Goal: Information Seeking & Learning: Learn about a topic

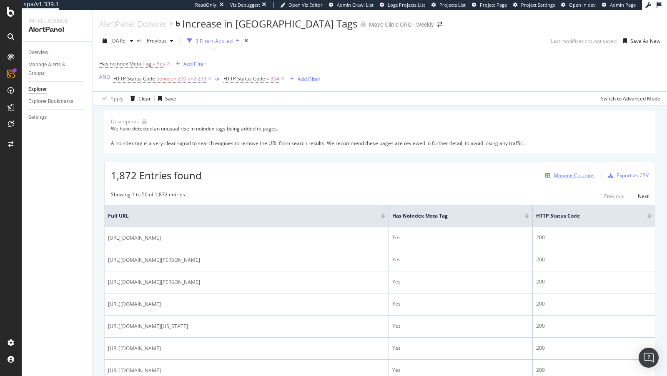
click at [578, 172] on div "Manage Columns" at bounding box center [574, 175] width 41 height 7
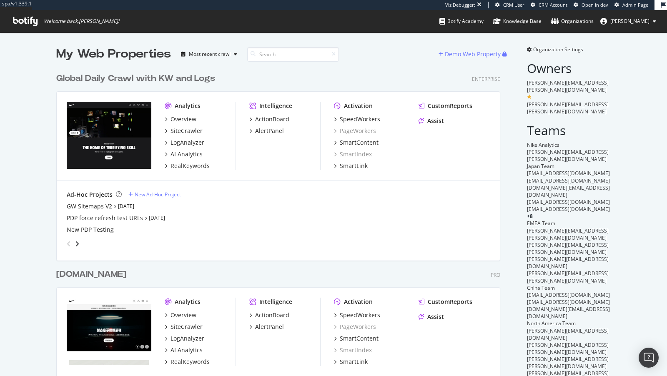
scroll to position [488, 451]
click at [192, 156] on div "AI Analytics" at bounding box center [187, 154] width 32 height 8
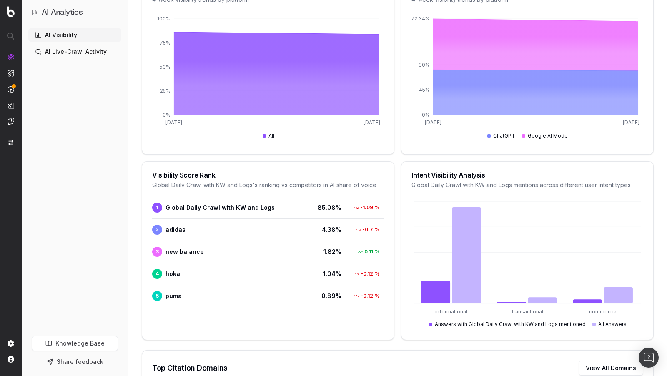
scroll to position [307, 0]
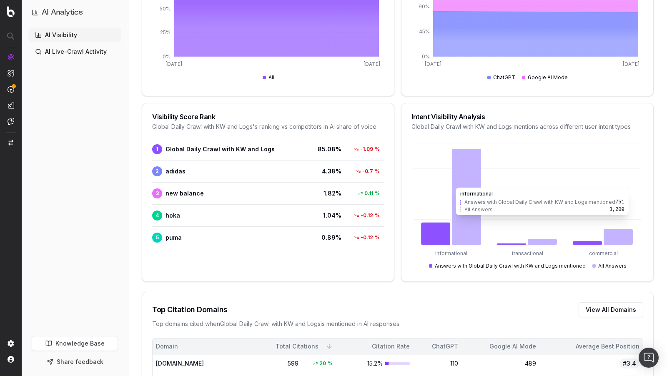
click at [474, 182] on icon at bounding box center [466, 197] width 29 height 96
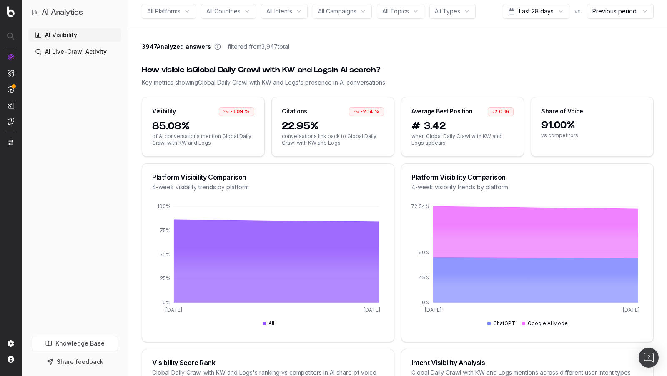
scroll to position [0, 0]
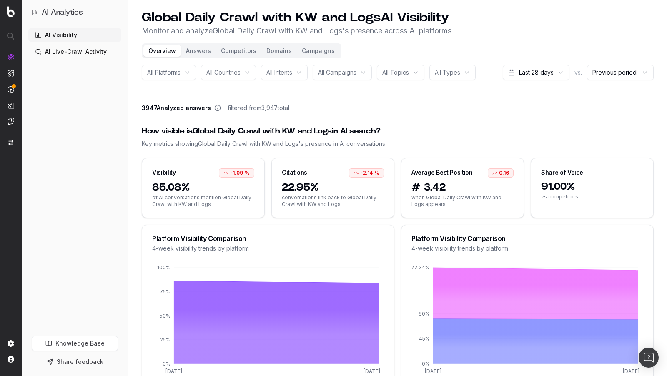
click at [322, 51] on button "Campaigns" at bounding box center [318, 51] width 43 height 12
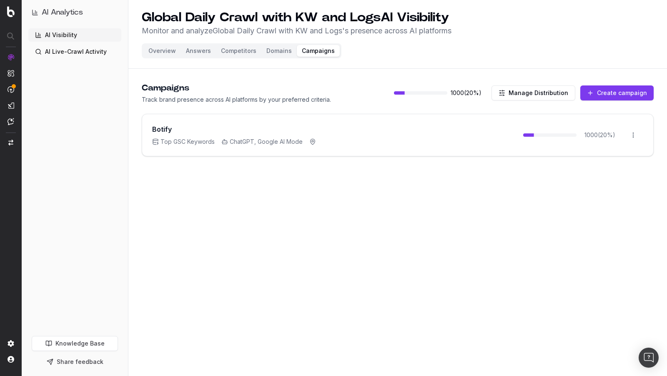
click at [281, 51] on button "Domains" at bounding box center [278, 51] width 35 height 12
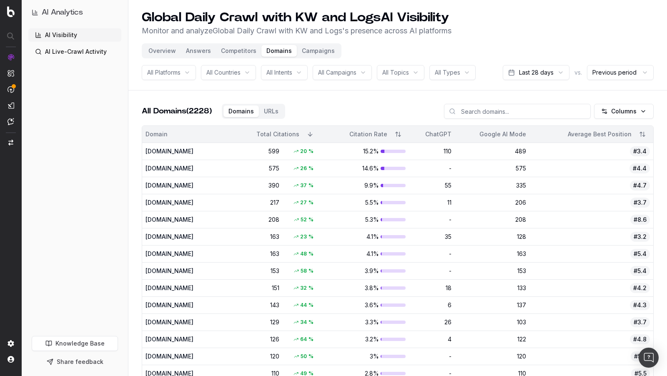
click at [198, 52] on button "Answers" at bounding box center [198, 51] width 35 height 12
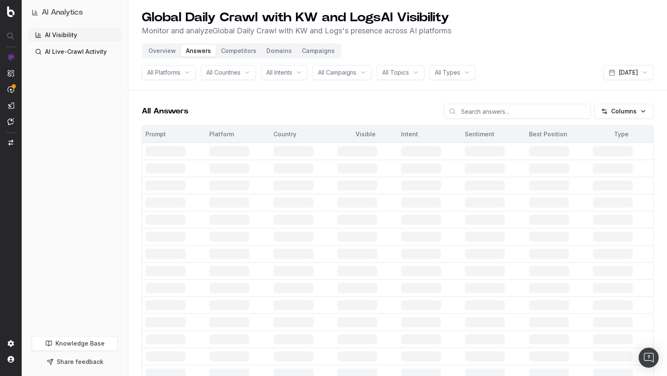
click at [169, 49] on button "Overview" at bounding box center [162, 51] width 38 height 12
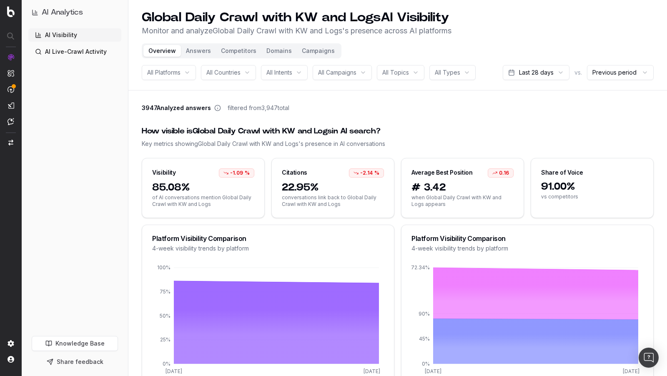
click at [296, 193] on span "22.95%" at bounding box center [333, 187] width 102 height 13
click at [325, 171] on div "Citations -2.14 %" at bounding box center [333, 169] width 122 height 23
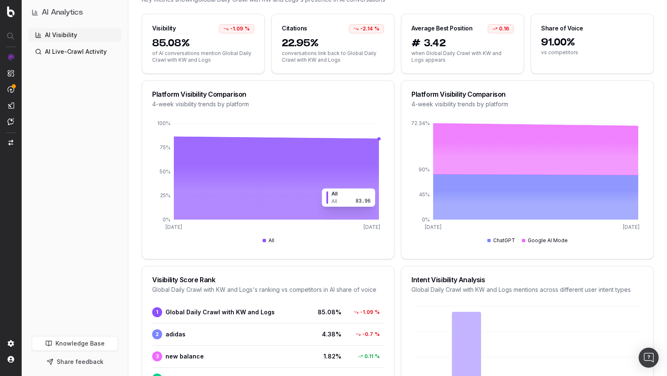
scroll to position [225, 0]
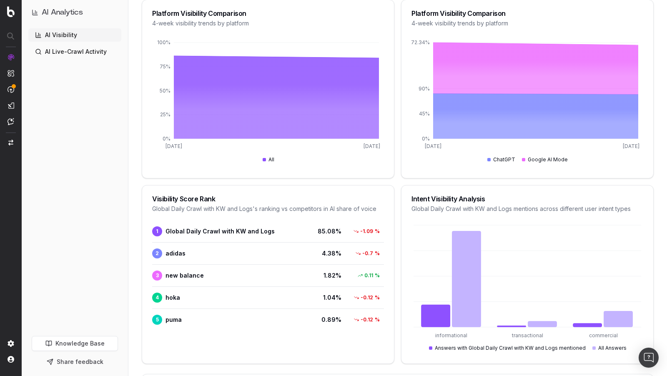
click at [175, 248] on span "2 adidas" at bounding box center [227, 253] width 151 height 10
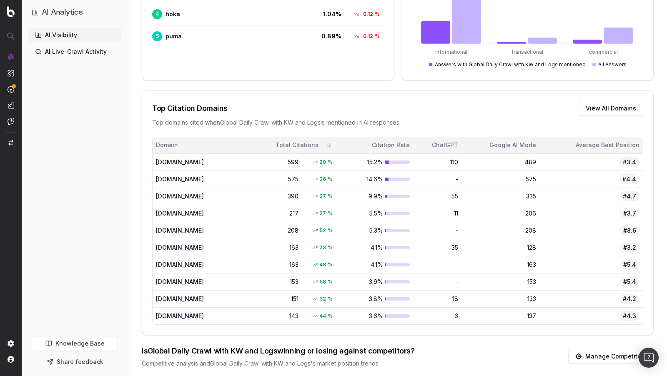
scroll to position [528, 0]
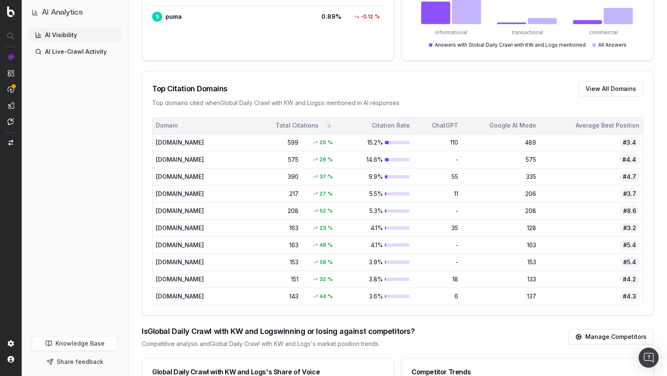
click at [176, 186] on td "runrepeat.com" at bounding box center [193, 194] width 80 height 17
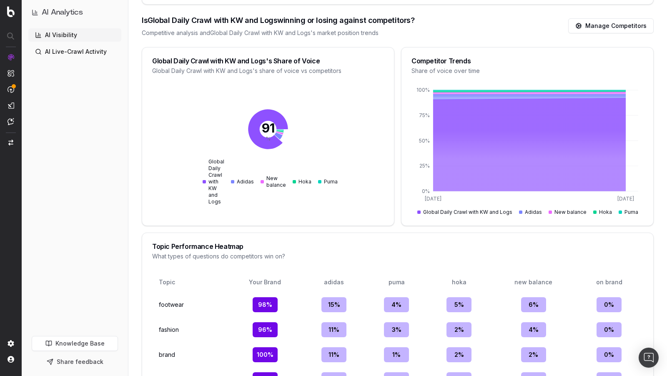
scroll to position [935, 0]
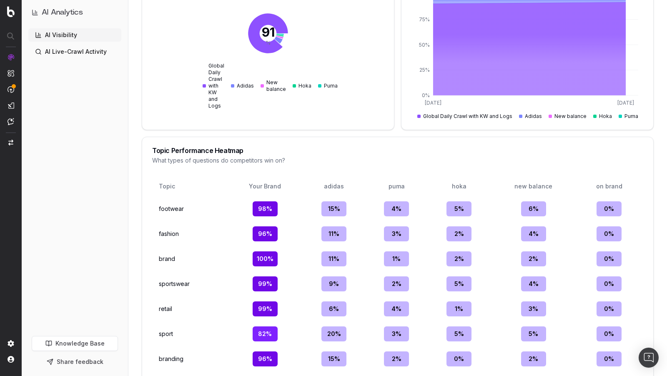
click at [270, 201] on div "98 %" at bounding box center [265, 208] width 25 height 15
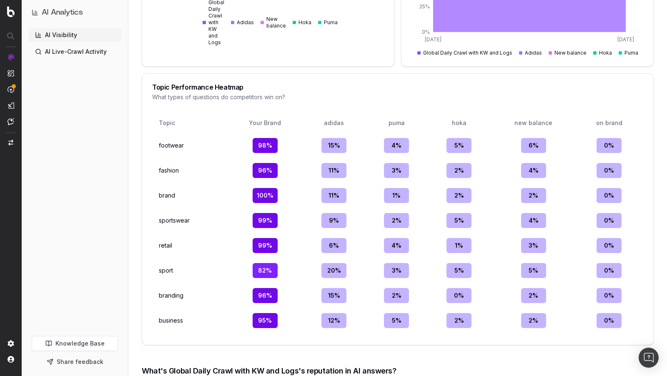
scroll to position [1090, 0]
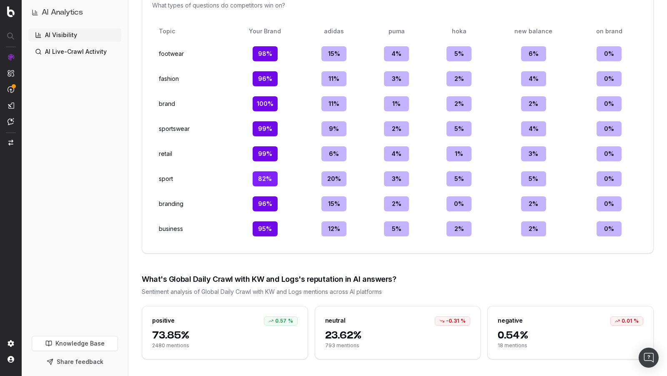
click at [182, 342] on span "2480 mentions" at bounding box center [225, 345] width 146 height 7
click at [213, 332] on span "73.85%" at bounding box center [225, 335] width 146 height 13
click at [363, 316] on div "neutral -0.31 %" at bounding box center [398, 317] width 166 height 23
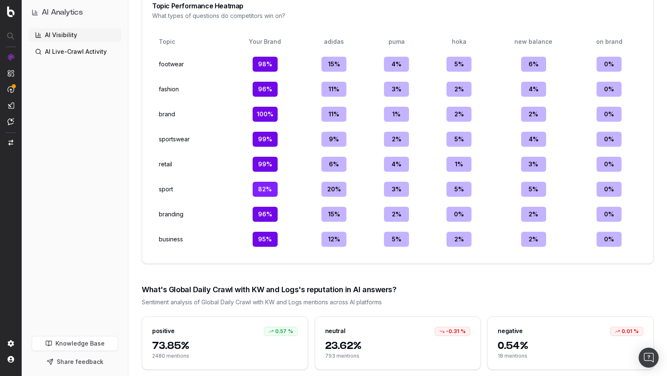
scroll to position [1077, 0]
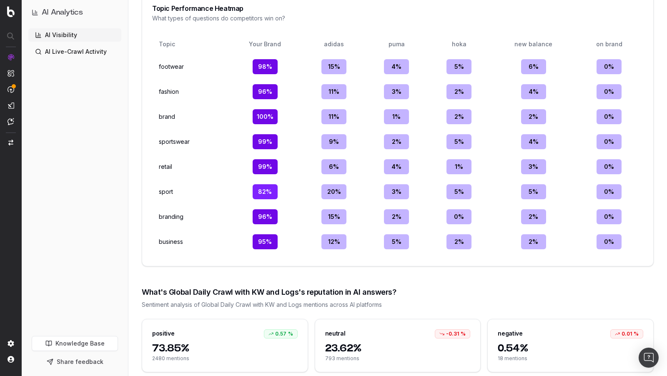
click at [550, 342] on span "0.54%" at bounding box center [571, 348] width 146 height 13
click at [464, 221] on td "0 %" at bounding box center [458, 217] width 59 height 22
click at [462, 213] on div "0 %" at bounding box center [459, 216] width 25 height 15
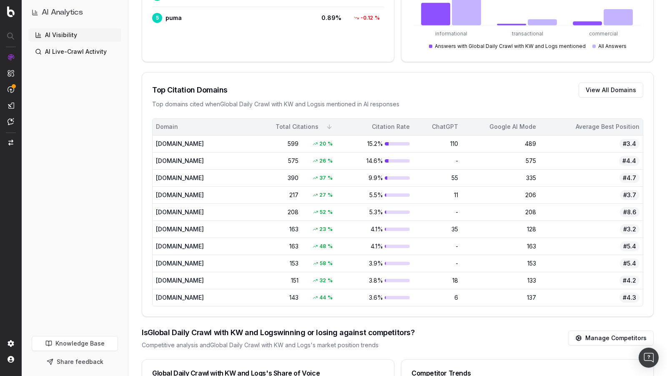
scroll to position [524, 0]
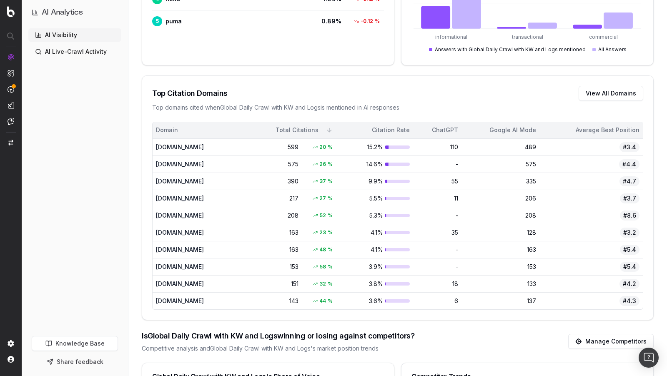
click at [593, 338] on link "Manage Competitors" at bounding box center [610, 341] width 85 height 15
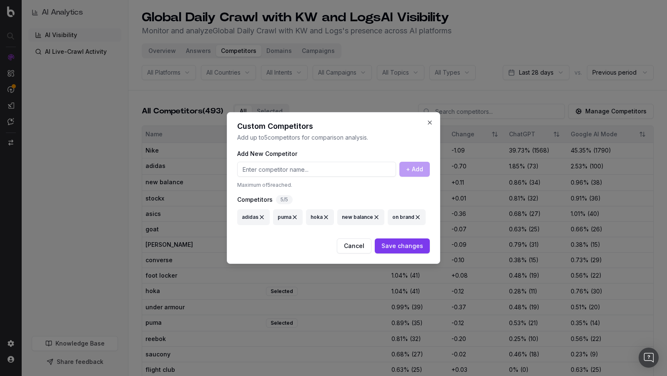
click at [361, 174] on input at bounding box center [316, 169] width 159 height 15
click at [430, 121] on button "Close" at bounding box center [430, 122] width 7 height 7
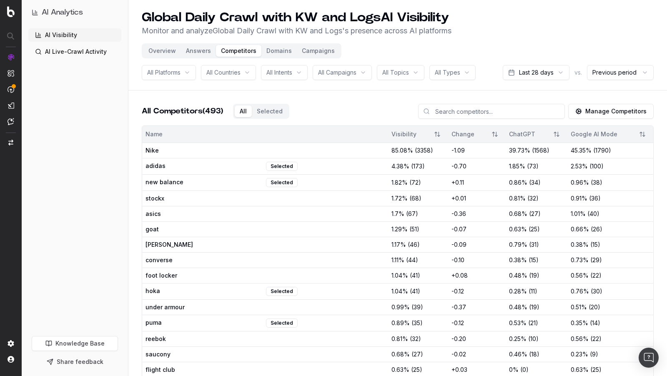
click at [274, 53] on button "Domains" at bounding box center [278, 51] width 35 height 12
click at [268, 50] on button "Domains" at bounding box center [278, 51] width 35 height 12
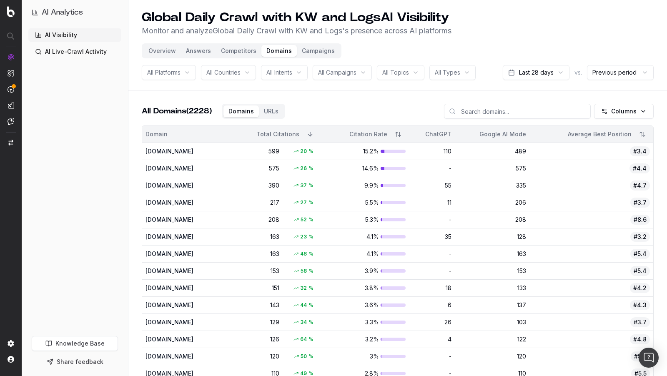
click at [196, 49] on button "Answers" at bounding box center [198, 51] width 35 height 12
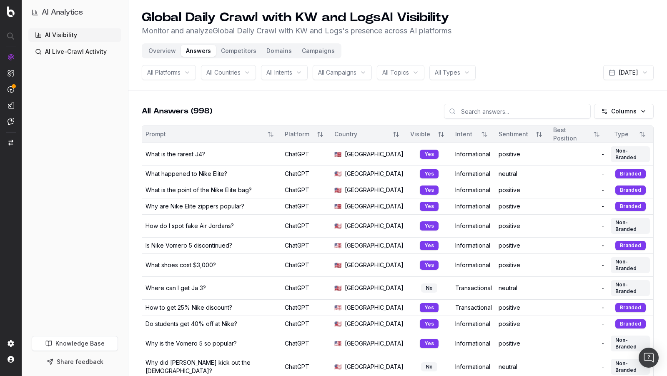
click at [532, 133] on button "Sort" at bounding box center [539, 134] width 15 height 15
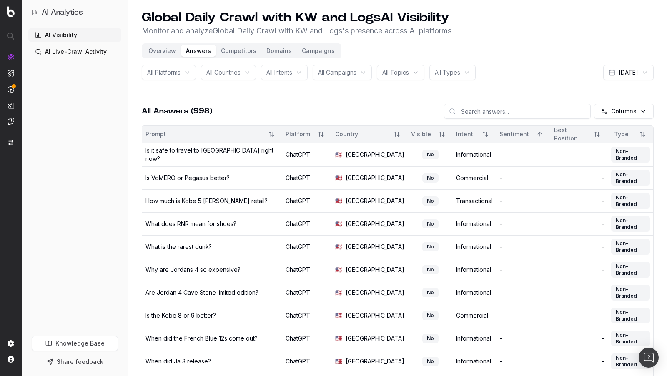
click at [173, 54] on button "Overview" at bounding box center [162, 51] width 38 height 12
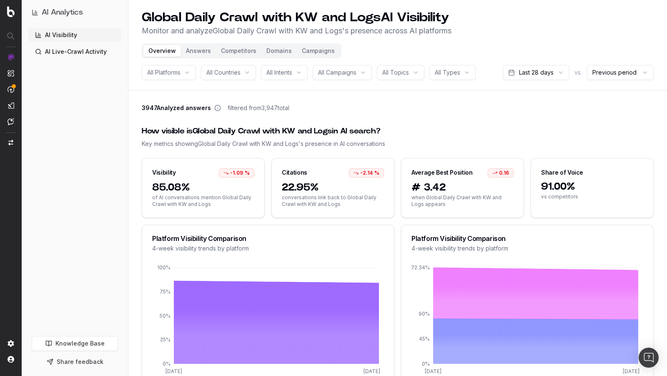
click at [197, 47] on button "Answers" at bounding box center [198, 51] width 35 height 12
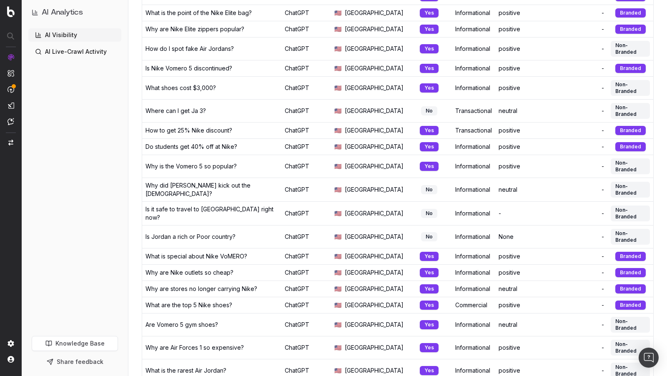
scroll to position [177, 0]
click at [202, 226] on td "Is Jordan a rich or Poor country?" at bounding box center [211, 237] width 139 height 23
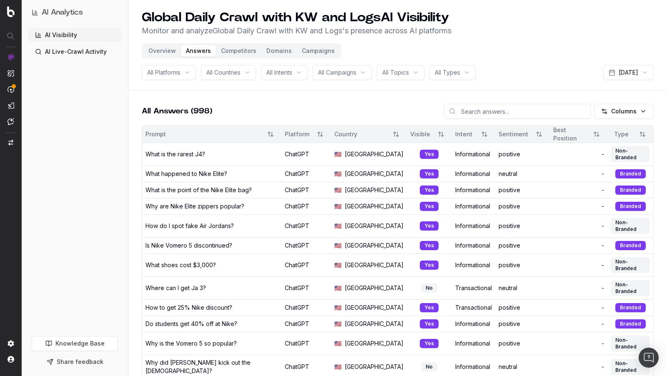
click at [227, 50] on button "Competitors" at bounding box center [238, 51] width 45 height 12
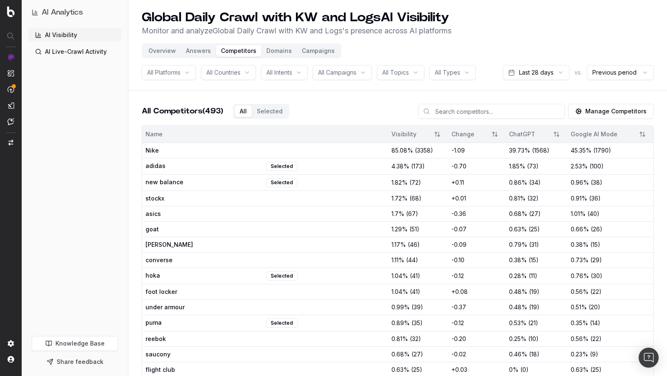
click at [276, 49] on button "Domains" at bounding box center [278, 51] width 35 height 12
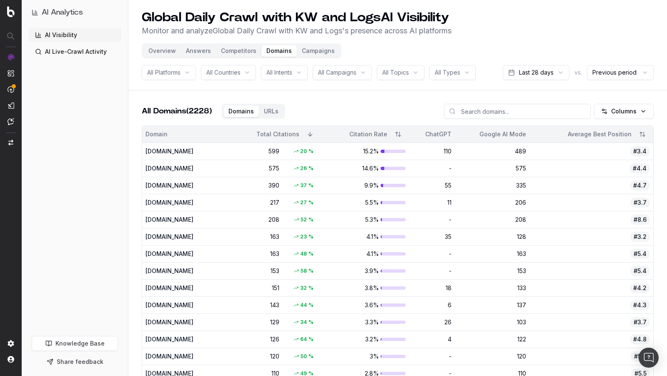
click at [242, 49] on button "Competitors" at bounding box center [238, 51] width 45 height 12
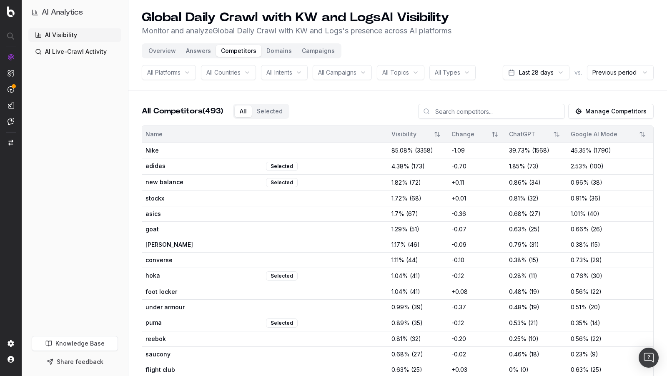
click at [200, 52] on button "Answers" at bounding box center [198, 51] width 35 height 12
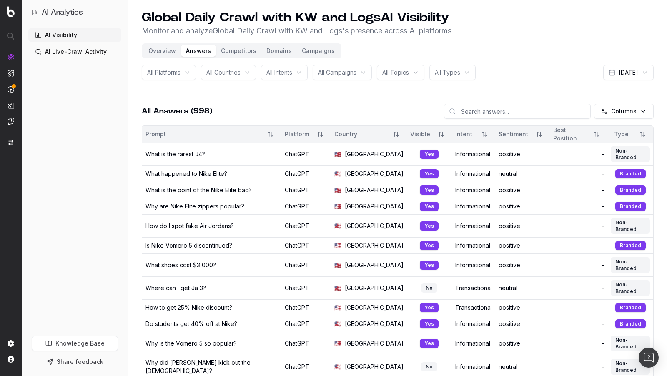
click at [477, 133] on button "Sort" at bounding box center [484, 134] width 15 height 15
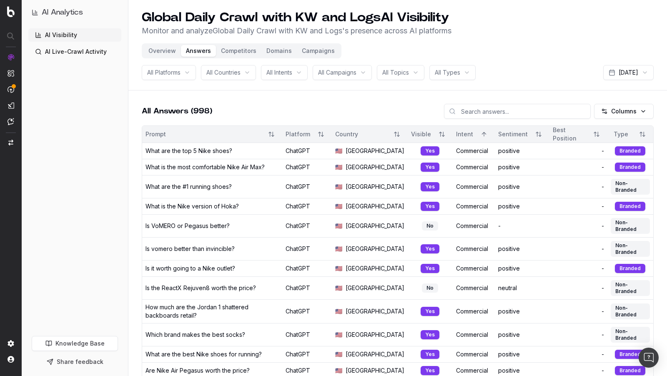
click at [279, 132] on button "Sort" at bounding box center [271, 134] width 15 height 15
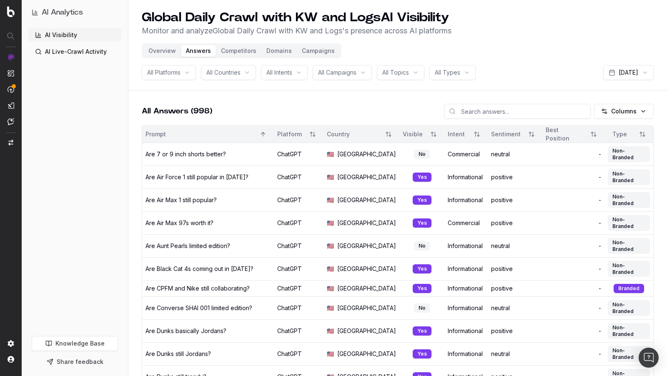
click at [170, 51] on button "Overview" at bounding box center [162, 51] width 38 height 12
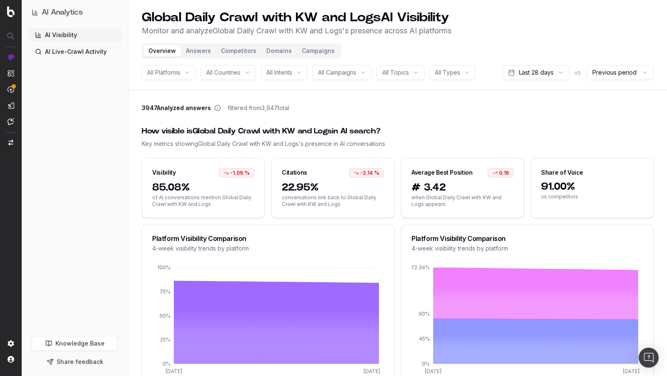
click at [245, 49] on button "Competitors" at bounding box center [238, 51] width 45 height 12
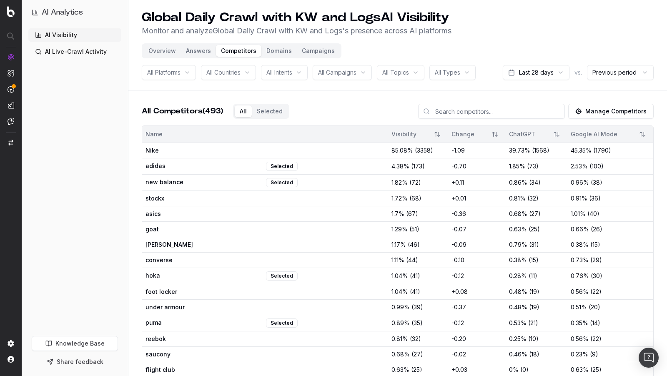
click at [277, 50] on button "Domains" at bounding box center [278, 51] width 35 height 12
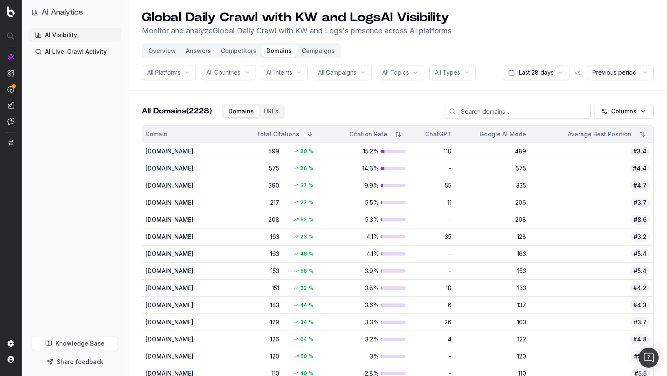
click at [176, 162] on td "www.youtube.com" at bounding box center [180, 168] width 76 height 17
click at [236, 52] on button "Competitors" at bounding box center [238, 51] width 45 height 12
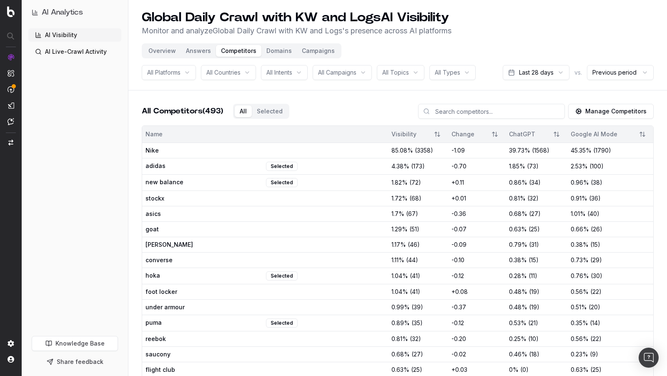
click at [155, 181] on span "new balance" at bounding box center [205, 182] width 119 height 9
click at [149, 153] on span "Nike" at bounding box center [205, 150] width 119 height 8
click at [94, 54] on link "AI Live-Crawl Activity" at bounding box center [74, 51] width 93 height 13
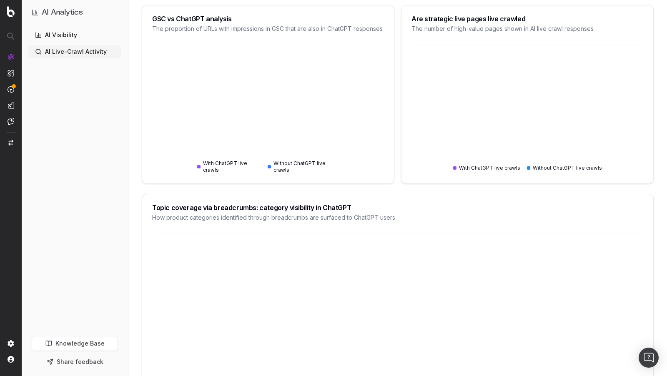
scroll to position [349, 0]
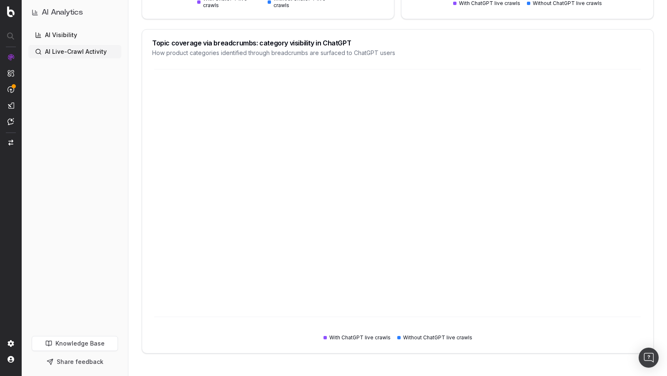
click at [62, 38] on link "AI Visibility" at bounding box center [74, 34] width 93 height 13
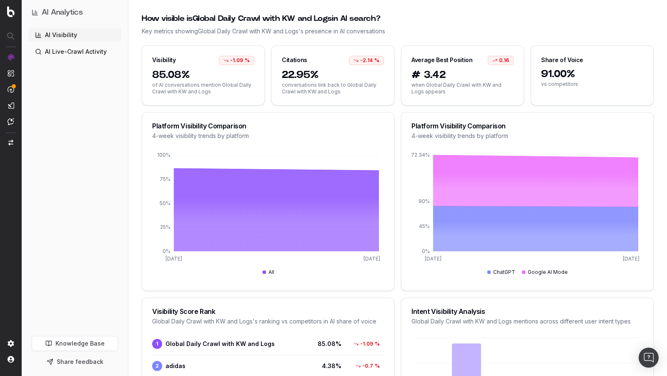
scroll to position [114, 0]
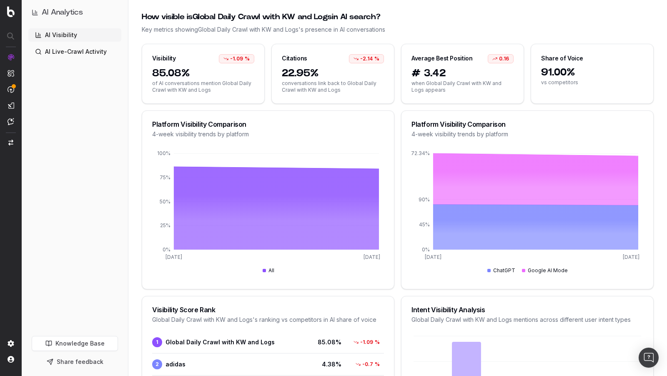
click at [333, 68] on span "22.95%" at bounding box center [333, 73] width 102 height 13
click at [312, 84] on span "conversations link back to Global Daily Crawl with KW and Logs" at bounding box center [333, 86] width 102 height 13
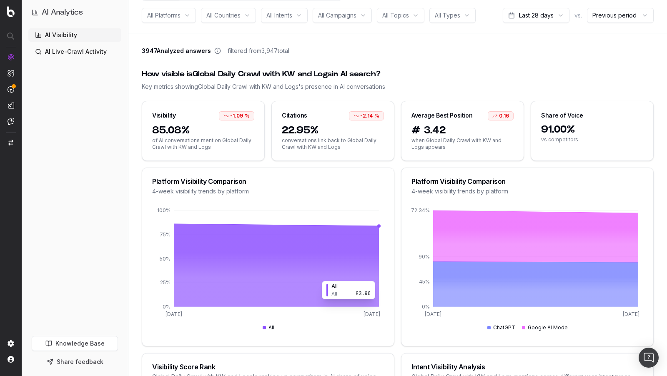
scroll to position [0, 0]
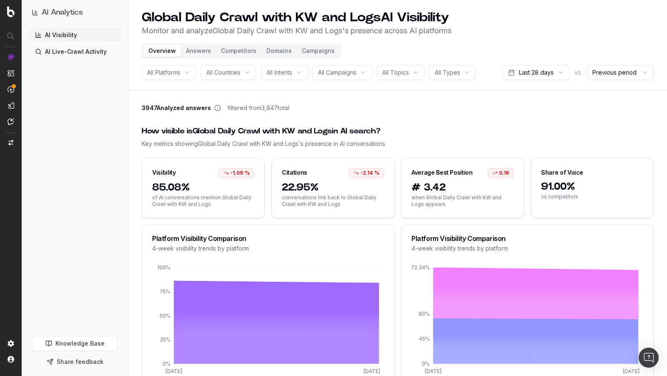
click at [204, 53] on button "Answers" at bounding box center [198, 51] width 35 height 12
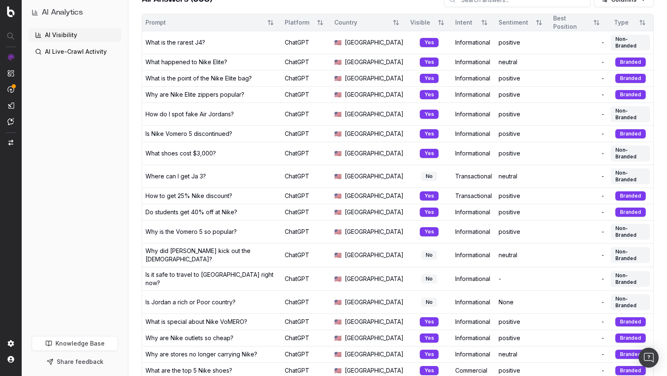
scroll to position [110, 0]
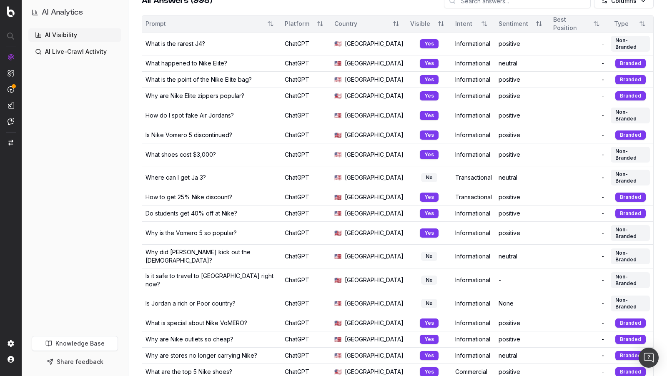
click at [560, 252] on div "-" at bounding box center [578, 256] width 51 height 8
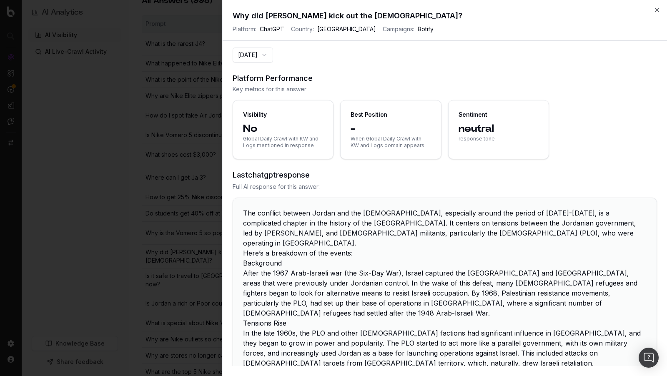
click at [522, 140] on span "response tone" at bounding box center [499, 139] width 80 height 7
click at [655, 14] on h2 "Why did Jordan kick out the Palestinians?" at bounding box center [445, 16] width 424 height 12
click at [657, 8] on icon "button" at bounding box center [657, 10] width 7 height 7
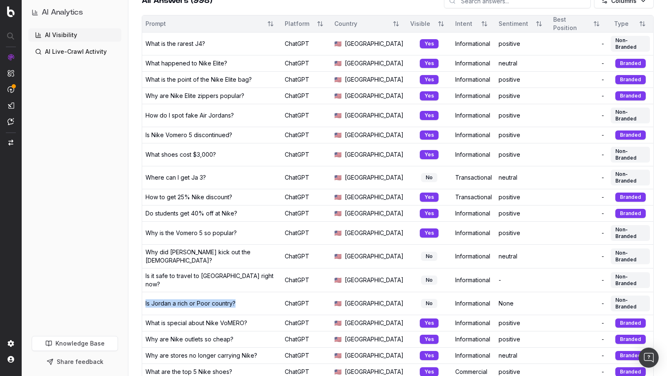
drag, startPoint x: 246, startPoint y: 245, endPoint x: 143, endPoint y: 247, distance: 102.6
click at [143, 292] on td "Is Jordan a rich or Poor country?" at bounding box center [211, 303] width 139 height 23
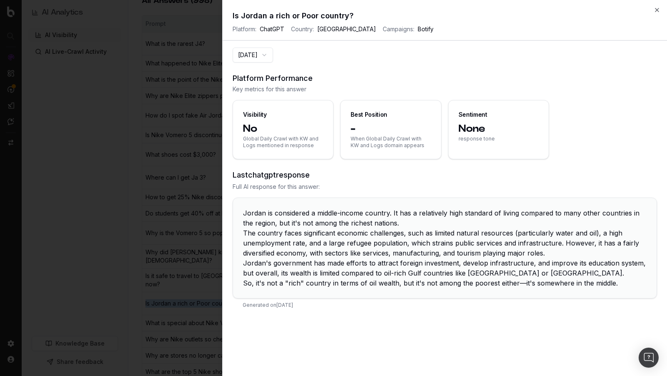
click at [655, 13] on icon "button" at bounding box center [657, 10] width 7 height 7
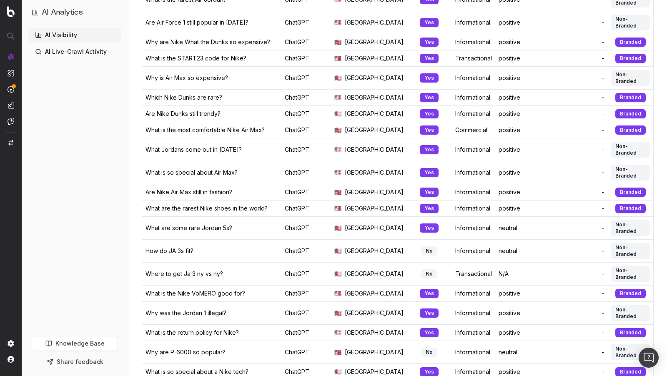
scroll to position [591, 0]
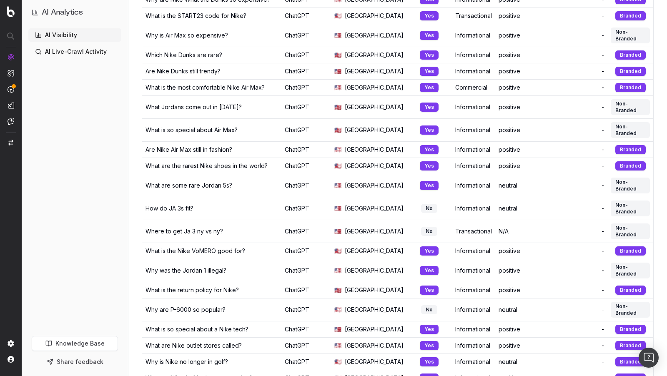
click at [233, 358] on div "Why is Nike no longer in golf?" at bounding box center [212, 362] width 133 height 8
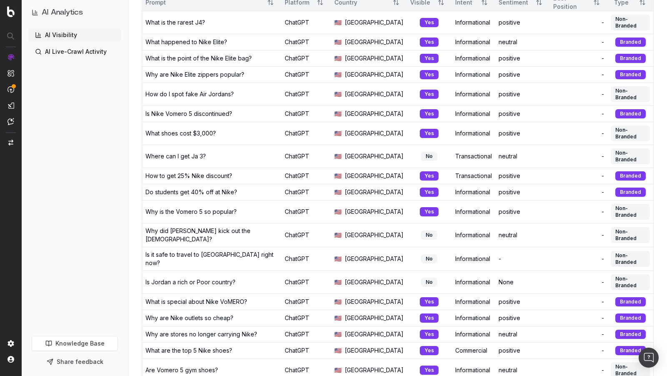
scroll to position [0, 0]
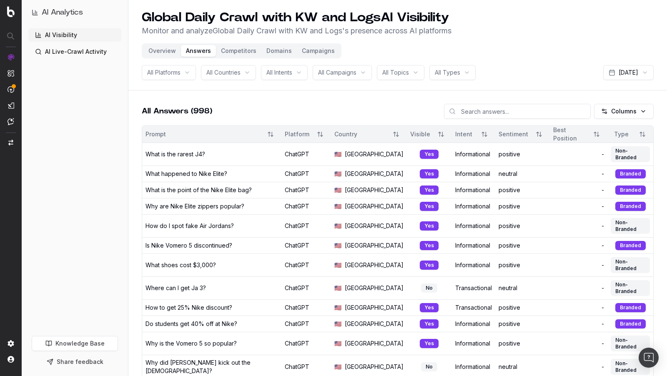
click at [231, 51] on button "Competitors" at bounding box center [238, 51] width 45 height 12
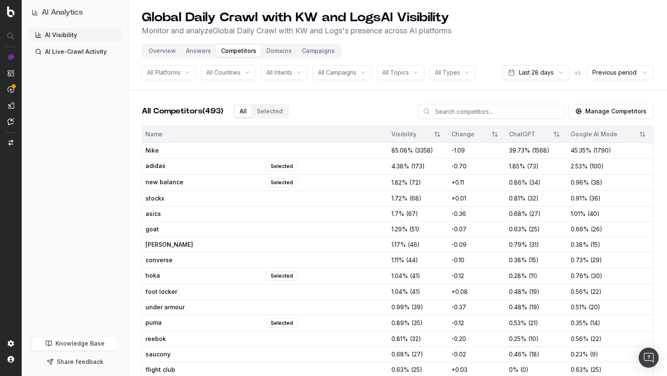
click at [181, 53] on button "Answers" at bounding box center [198, 51] width 35 height 12
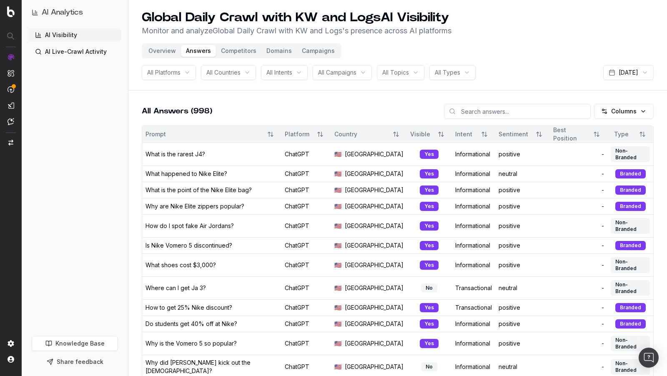
click at [414, 70] on div "All Topics" at bounding box center [401, 72] width 48 height 15
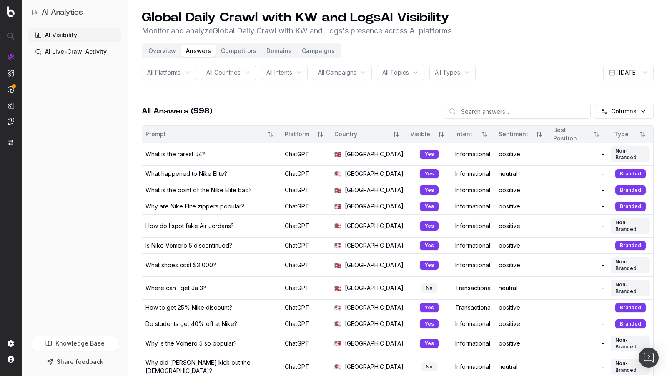
click at [161, 55] on button "Overview" at bounding box center [162, 51] width 38 height 12
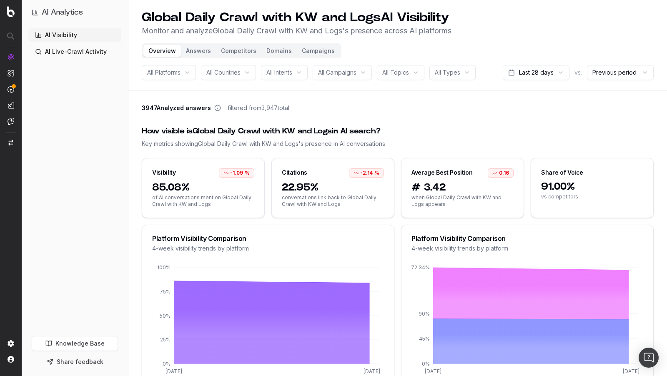
click at [396, 72] on span "All Topics" at bounding box center [395, 72] width 27 height 8
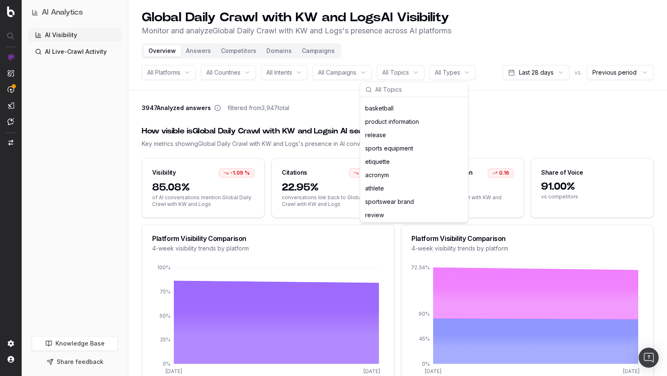
scroll to position [1062, 0]
click at [271, 49] on button "Domains" at bounding box center [278, 51] width 35 height 12
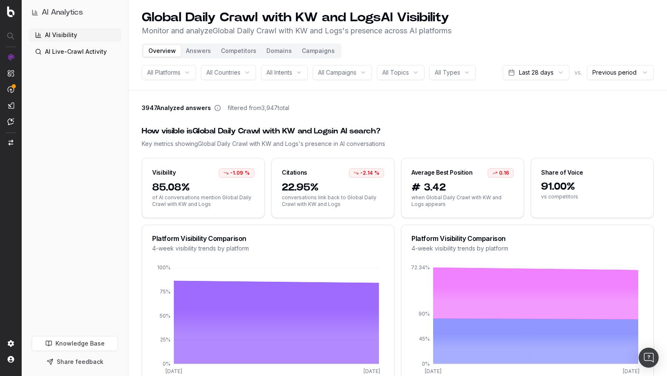
click at [271, 49] on button "Domains" at bounding box center [278, 51] width 35 height 12
click at [281, 51] on button "Domains" at bounding box center [278, 51] width 35 height 12
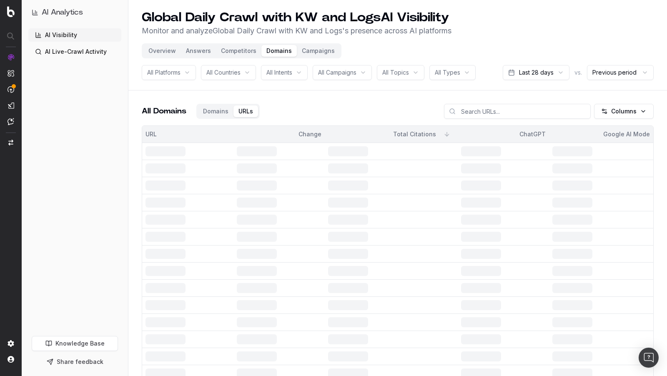
click at [223, 56] on button "Competitors" at bounding box center [238, 51] width 45 height 12
click at [236, 52] on button "Competitors" at bounding box center [238, 51] width 45 height 12
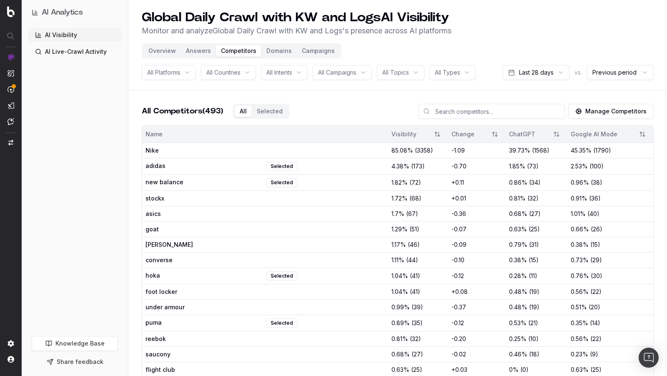
scroll to position [1, 0]
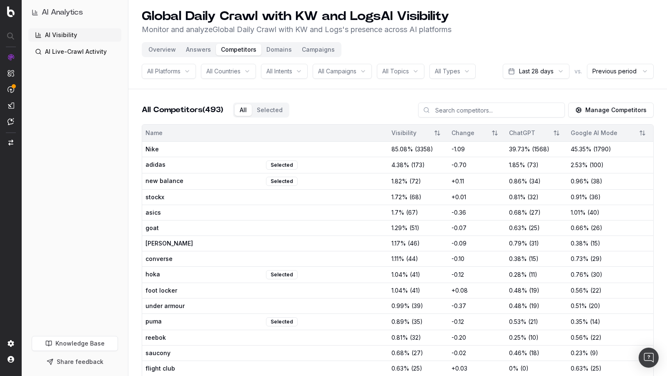
click at [266, 196] on div at bounding box center [325, 197] width 119 height 8
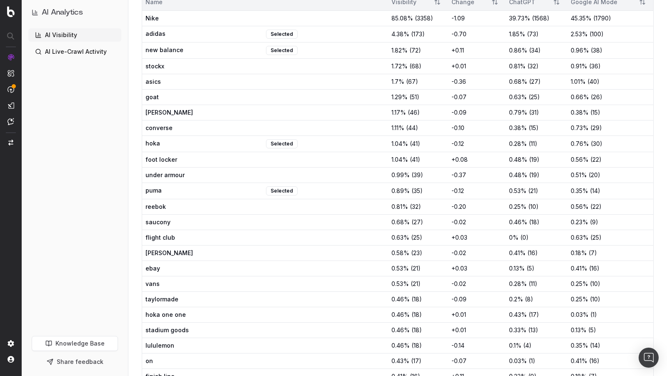
scroll to position [0, 0]
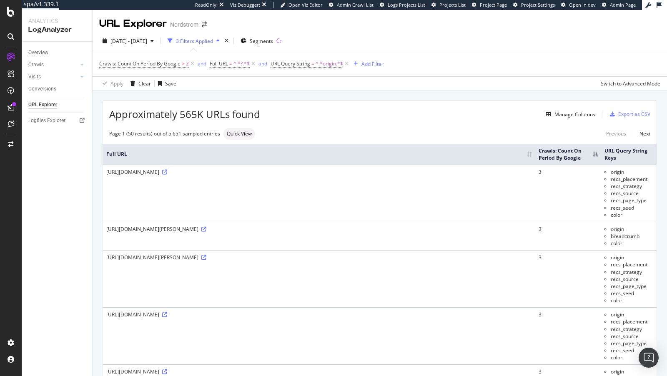
scroll to position [220, 0]
